Goal: Information Seeking & Learning: Learn about a topic

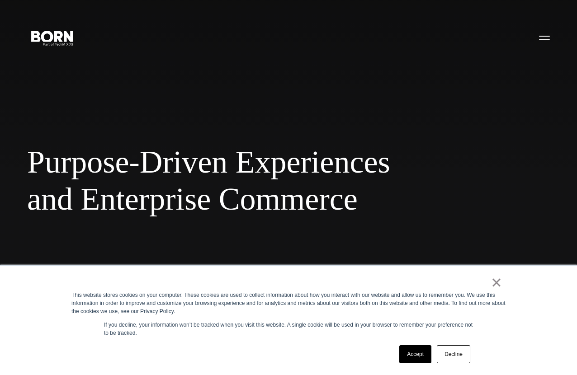
click at [415, 354] on link "Accept" at bounding box center [415, 354] width 32 height 18
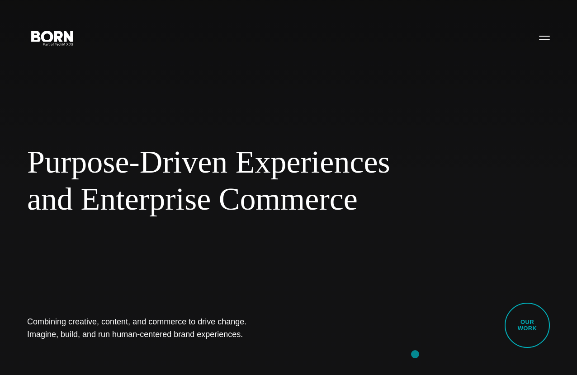
click at [544, 37] on button "Primary Menu" at bounding box center [544, 37] width 22 height 19
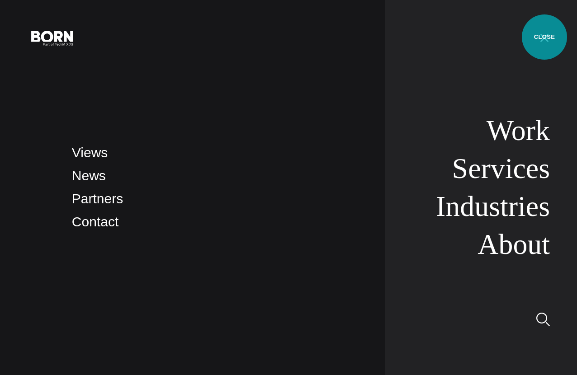
click at [500, 168] on link "Services" at bounding box center [501, 168] width 98 height 32
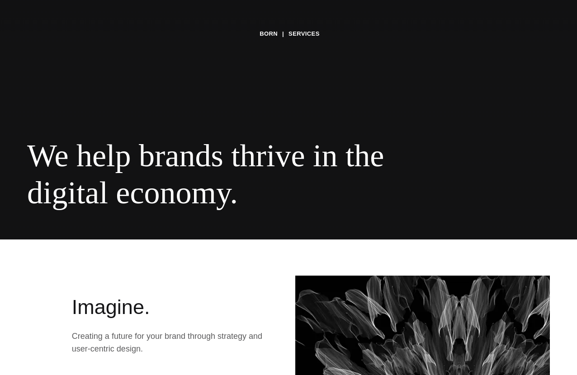
scroll to position [181, 0]
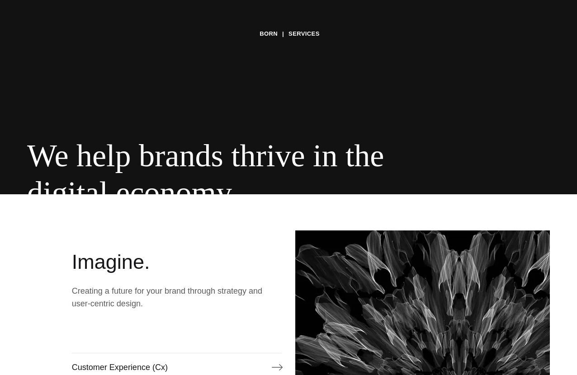
click at [176, 361] on link "Customer Experience (Cx)" at bounding box center [177, 367] width 210 height 29
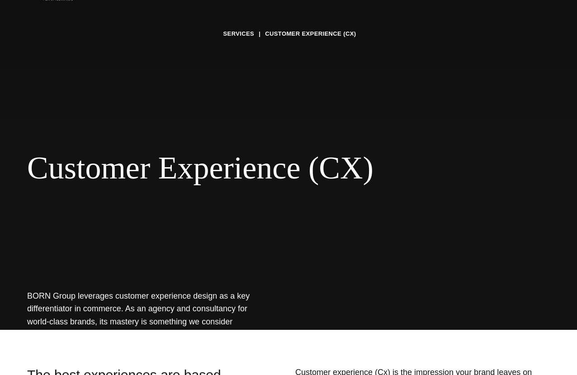
scroll to position [90, 0]
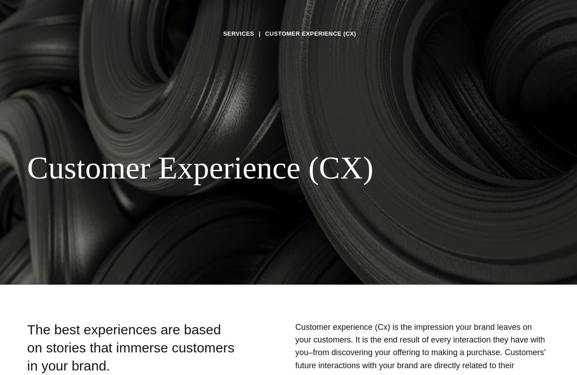
click at [242, 34] on link "Services" at bounding box center [238, 34] width 31 height 14
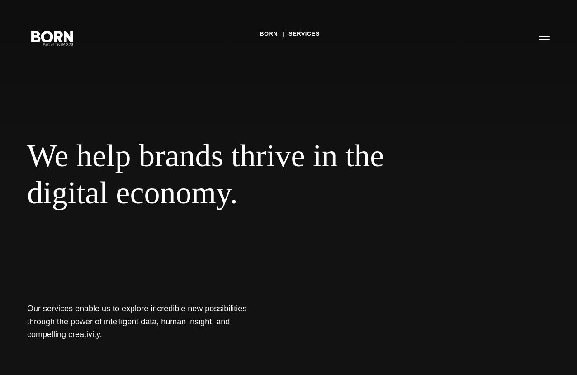
click at [544, 37] on button "Primary Menu" at bounding box center [544, 37] width 22 height 19
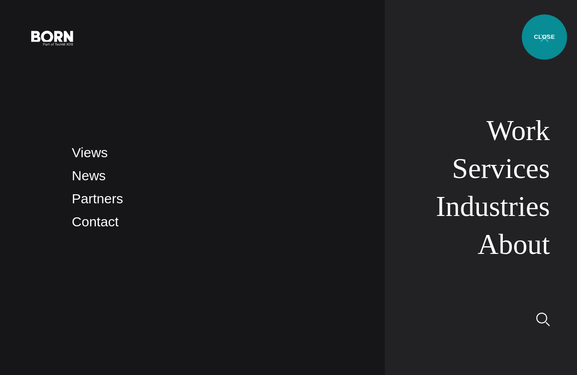
click at [492, 206] on link "Industries" at bounding box center [493, 206] width 114 height 32
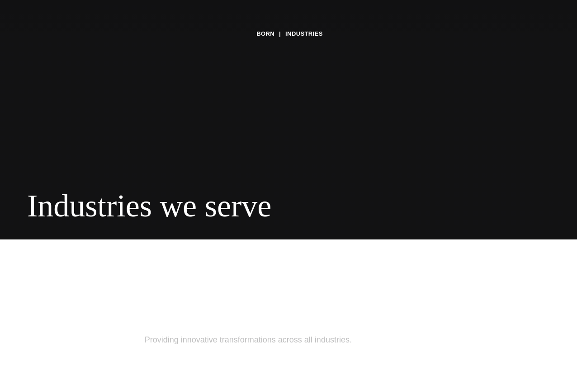
scroll to position [181, 0]
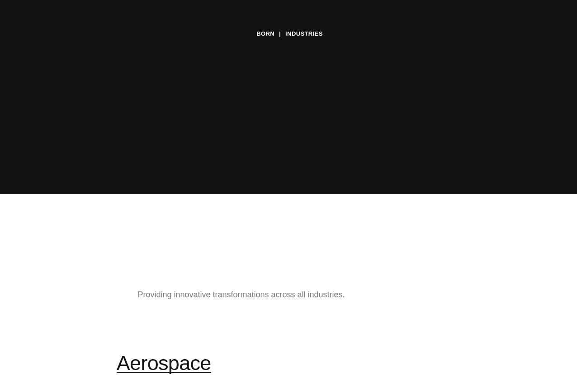
click at [229, 354] on link "Aerospace Powering secure solutions in transformative technology." at bounding box center [230, 381] width 227 height 59
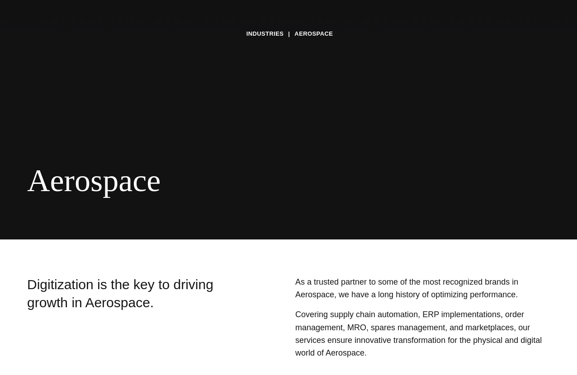
scroll to position [181, 0]
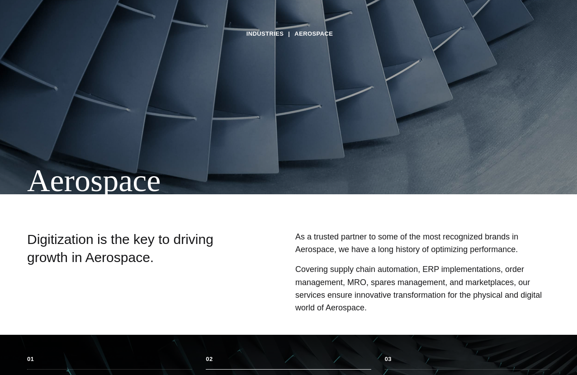
click at [288, 369] on li "Supply Chain" at bounding box center [288, 376] width 165 height 14
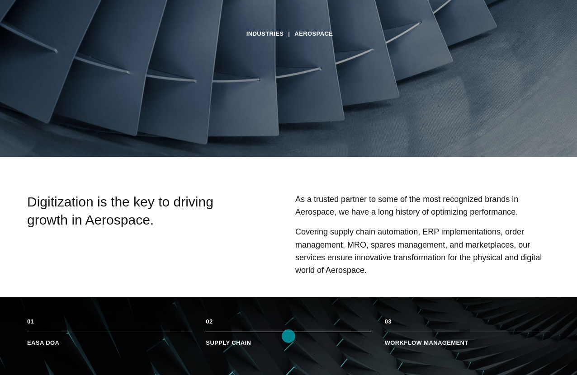
click at [467, 339] on li "Workflow Management" at bounding box center [466, 339] width 165 height 14
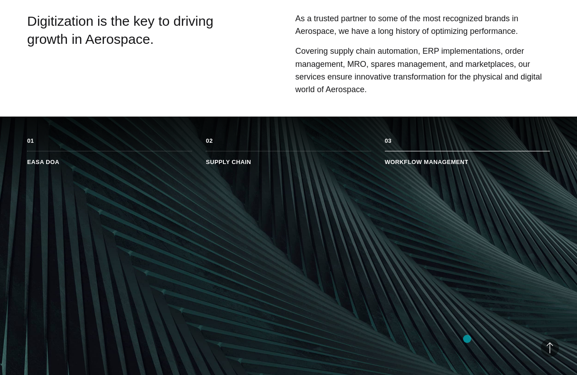
scroll to position [444, 0]
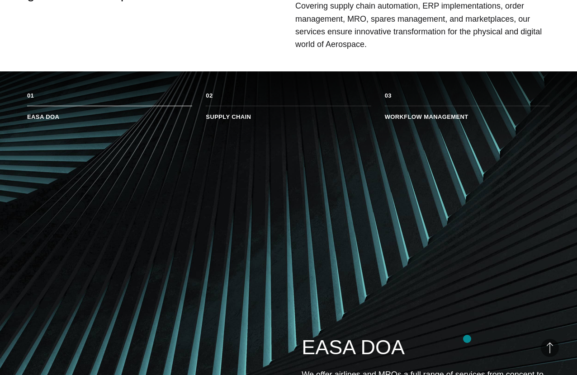
click at [288, 188] on div "Aerospace" at bounding box center [217, 180] width 380 height 37
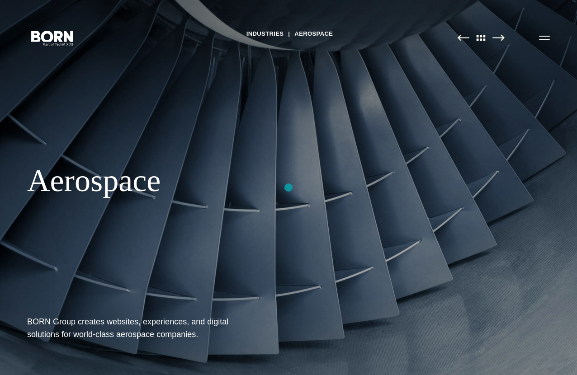
click at [544, 37] on button "Primary Menu" at bounding box center [544, 37] width 22 height 19
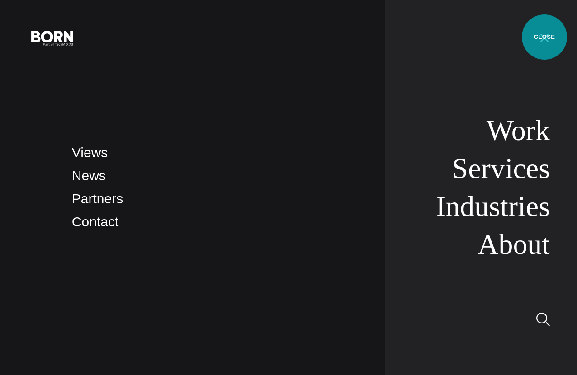
click at [517, 130] on link "Work" at bounding box center [517, 130] width 63 height 32
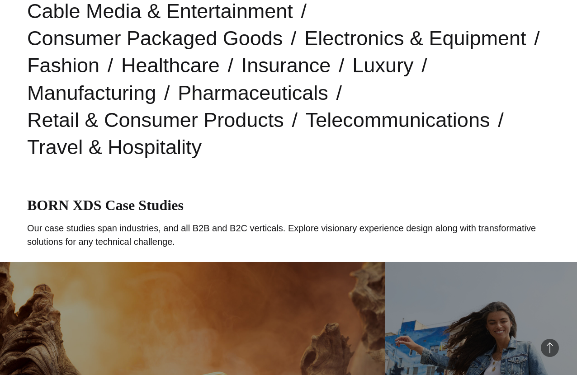
scroll to position [361, 0]
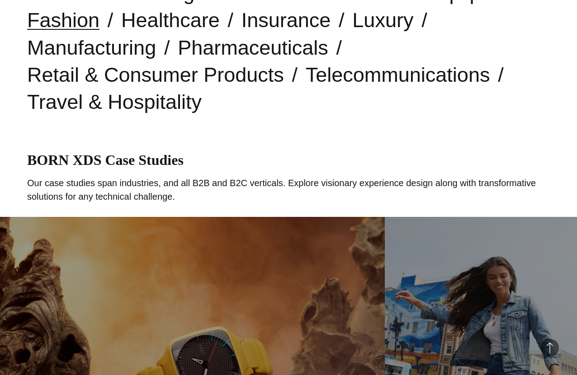
click at [62, 20] on link "Fashion" at bounding box center [63, 20] width 72 height 23
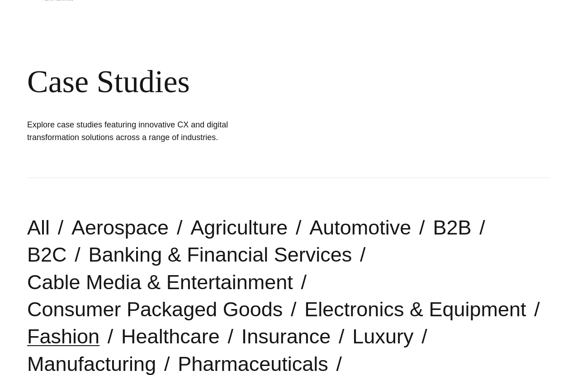
scroll to position [90, 0]
